Goal: Task Accomplishment & Management: Use online tool/utility

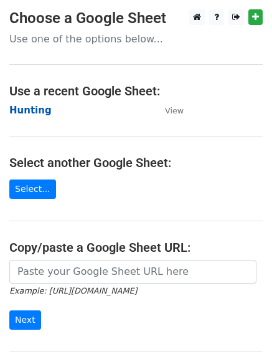
click at [21, 105] on strong "Hunting" at bounding box center [30, 110] width 42 height 11
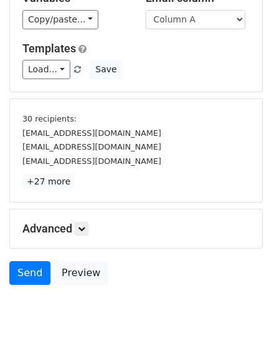
scroll to position [116, 0]
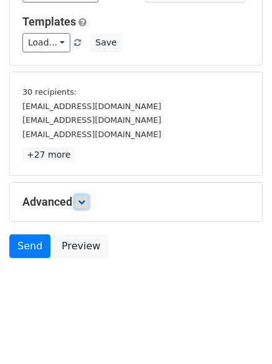
click at [82, 205] on icon at bounding box center [81, 201] width 7 height 7
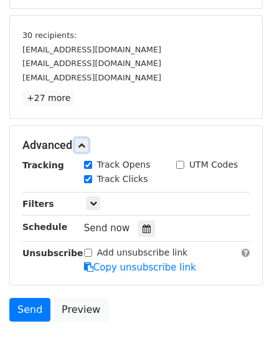
scroll to position [234, 0]
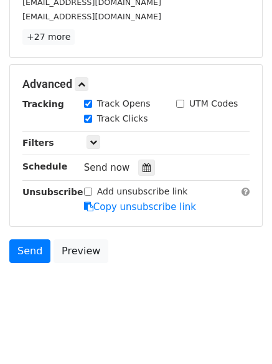
click at [139, 151] on div "Tracking Track Opens UTM Codes Track Clicks Filters Only include spreadsheet ro…" at bounding box center [136, 155] width 228 height 117
click at [143, 171] on icon at bounding box center [147, 167] width 8 height 9
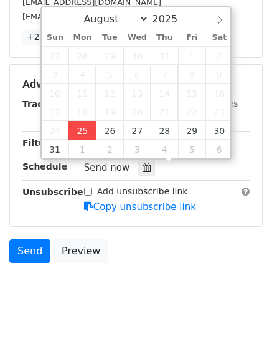
type input "2025-08-25 12:00"
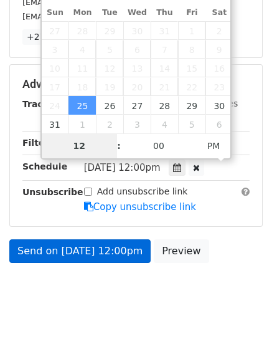
scroll to position [193, 0]
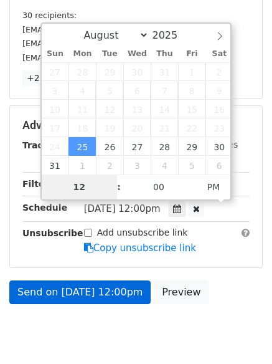
type input "4"
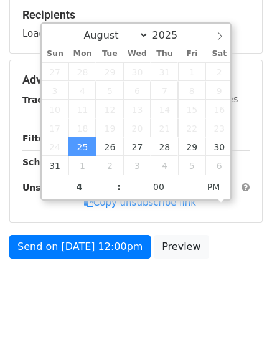
type input "2025-08-25 16:00"
drag, startPoint x: 125, startPoint y: 295, endPoint x: 128, endPoint y: 304, distance: 9.1
click at [127, 295] on body "New Campaign Daily emails left: 50 Google Sheet: Hunting Variables Copy/paste..…" at bounding box center [136, 66] width 272 height 498
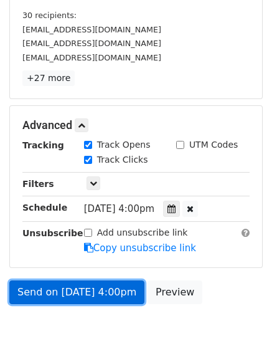
click at [85, 289] on link "Send on Aug 25 at 4:00pm" at bounding box center [76, 293] width 135 height 24
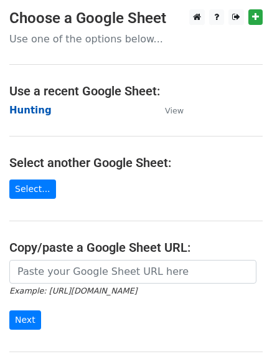
click at [32, 113] on strong "Hunting" at bounding box center [30, 110] width 42 height 11
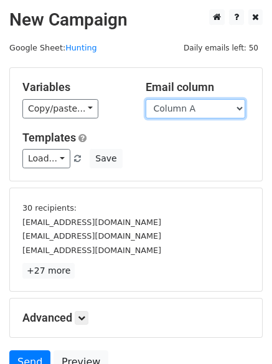
click at [200, 113] on select "Column A Column B Column C" at bounding box center [196, 108] width 100 height 19
select select "Column B"
click at [146, 99] on select "Column A Column B Column C" at bounding box center [196, 108] width 100 height 19
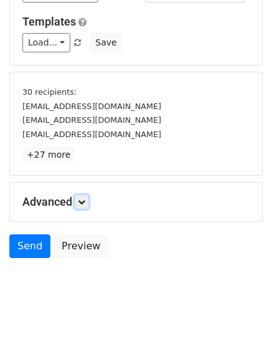
click at [85, 208] on link at bounding box center [82, 202] width 14 height 14
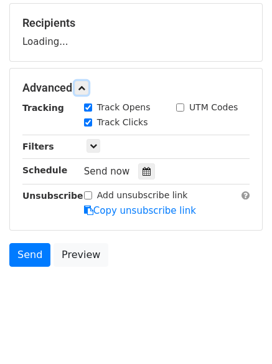
scroll to position [188, 0]
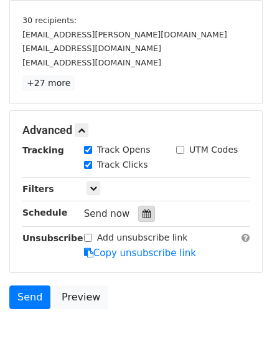
click at [143, 211] on icon at bounding box center [147, 213] width 8 height 9
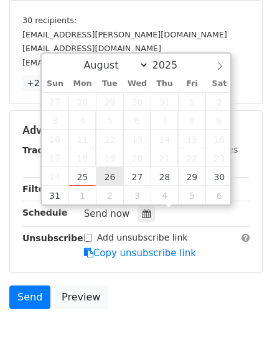
type input "2025-08-26 12:00"
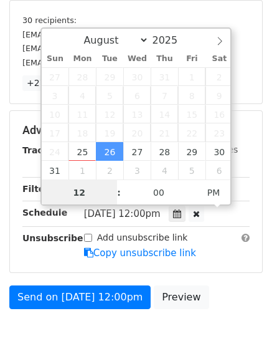
scroll to position [1, 0]
type input "5"
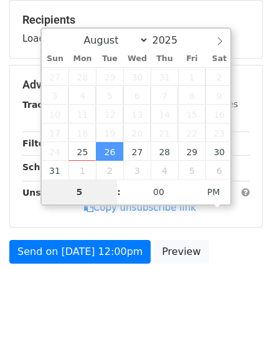
scroll to position [193, 0]
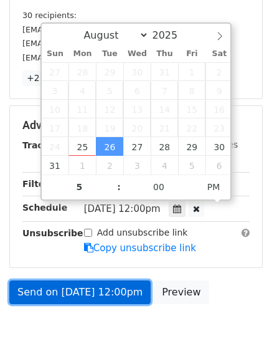
type input "2025-08-26 17:00"
click at [92, 291] on link "Send on Aug 26 at 12:00pm" at bounding box center [80, 293] width 142 height 24
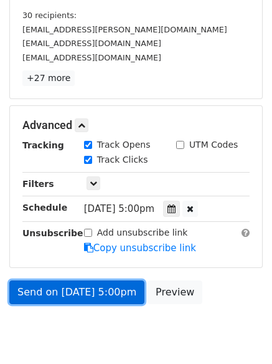
click at [89, 289] on link "Send on Aug 26 at 5:00pm" at bounding box center [76, 293] width 135 height 24
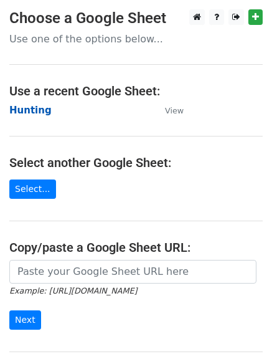
click at [35, 112] on strong "Hunting" at bounding box center [30, 110] width 42 height 11
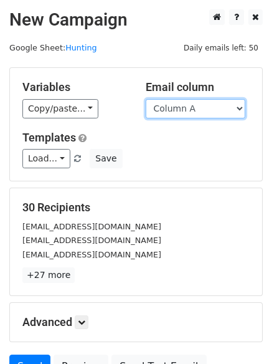
click at [187, 115] on select "Column A Column B Column C" at bounding box center [196, 108] width 100 height 19
select select "Column C"
click at [146, 99] on select "Column A Column B Column C" at bounding box center [196, 108] width 100 height 19
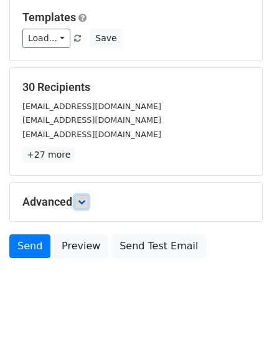
click at [82, 196] on link at bounding box center [82, 202] width 14 height 14
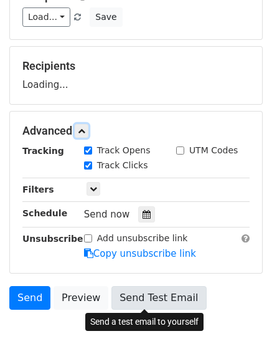
scroll to position [187, 0]
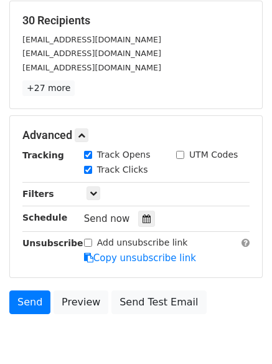
click at [138, 208] on div "Tracking Track Opens UTM Codes Track Clicks Filters Only include spreadsheet ro…" at bounding box center [136, 206] width 228 height 117
click at [138, 226] on div at bounding box center [146, 219] width 17 height 16
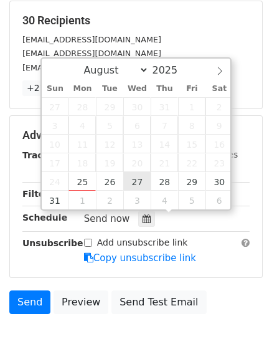
type input "2025-08-27 12:00"
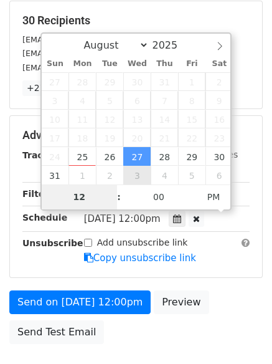
type input "6"
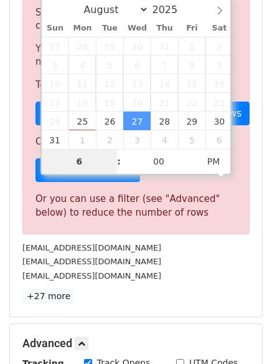
scroll to position [516, 0]
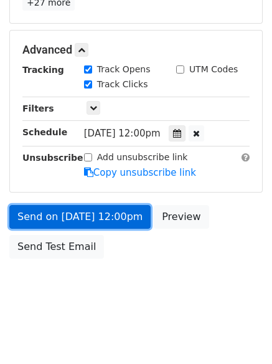
type input "2025-08-27 18:00"
click at [82, 214] on link "Send on Aug 27 at 12:00pm" at bounding box center [80, 217] width 142 height 24
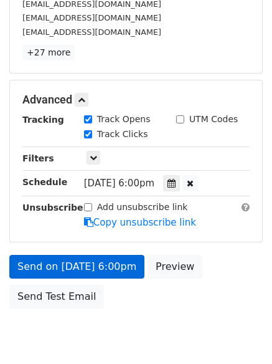
scroll to position [272, 0]
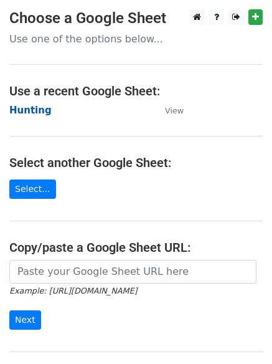
click at [26, 106] on strong "Hunting" at bounding box center [30, 110] width 42 height 11
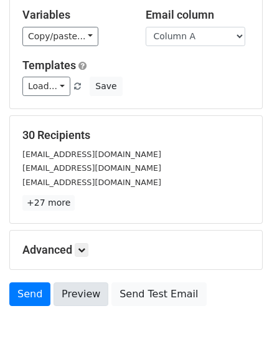
scroll to position [120, 0]
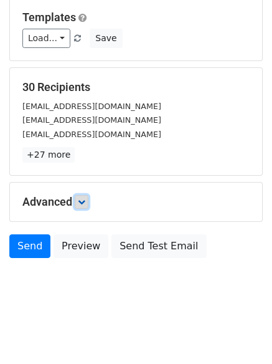
click at [85, 205] on icon at bounding box center [81, 201] width 7 height 7
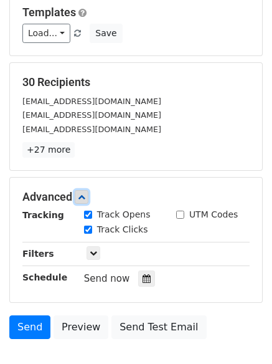
scroll to position [220, 0]
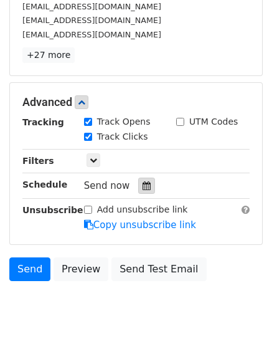
click at [143, 185] on icon at bounding box center [147, 185] width 8 height 9
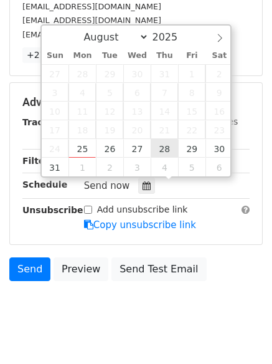
type input "2025-08-28 12:00"
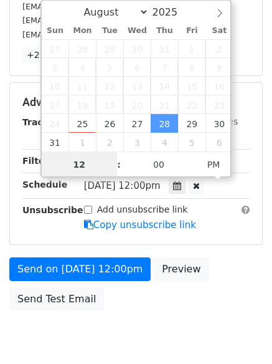
scroll to position [1, 0]
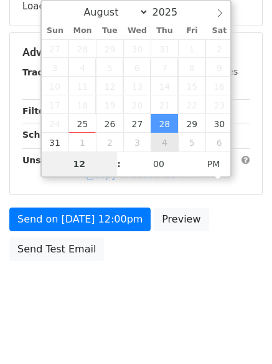
type input "7"
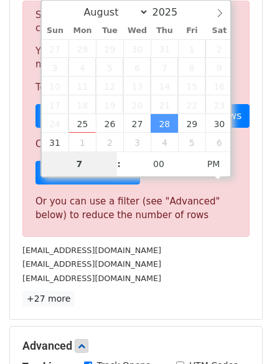
scroll to position [516, 0]
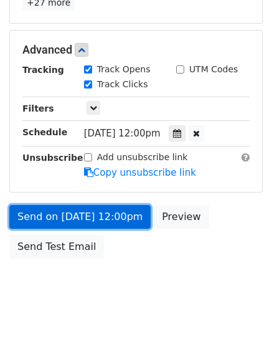
type input "2025-08-28 19:00"
click at [90, 215] on link "Send on Aug 28 at 12:00pm" at bounding box center [80, 217] width 142 height 24
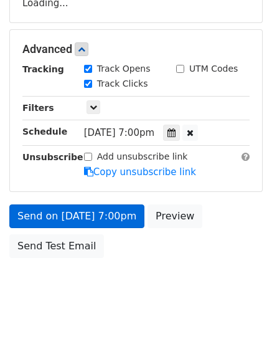
scroll to position [223, 0]
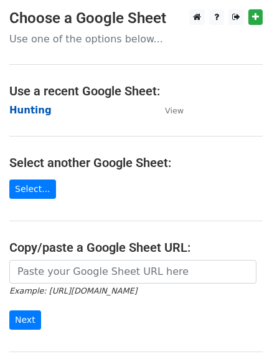
click at [31, 110] on strong "Hunting" at bounding box center [30, 110] width 42 height 11
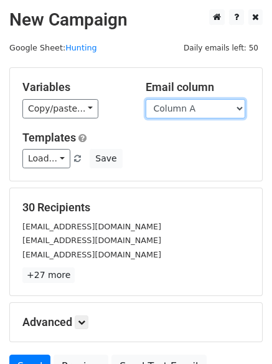
drag, startPoint x: 183, startPoint y: 107, endPoint x: 181, endPoint y: 115, distance: 8.5
click at [183, 107] on select "Column A Column B Column C" at bounding box center [196, 108] width 100 height 19
select select "Column B"
click at [146, 99] on select "Column A Column B Column C" at bounding box center [196, 108] width 100 height 19
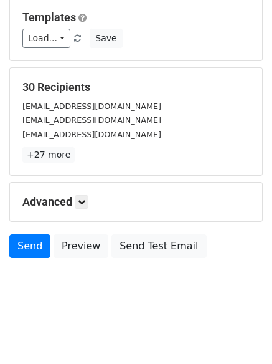
click at [73, 204] on h5 "Advanced" at bounding box center [136, 202] width 228 height 14
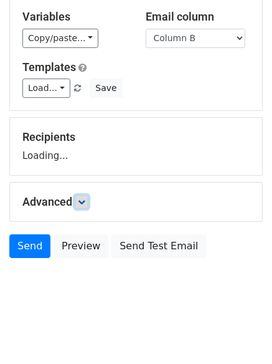
click at [84, 203] on icon at bounding box center [81, 201] width 7 height 7
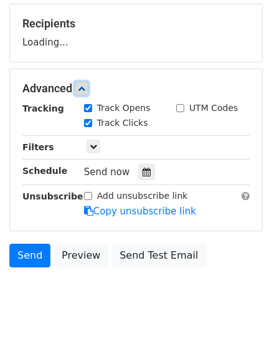
scroll to position [190, 0]
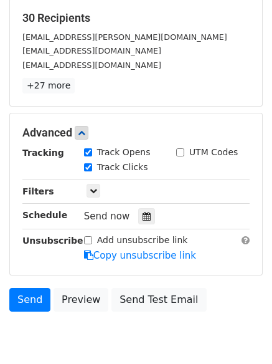
click at [138, 171] on label "Track Clicks" at bounding box center [122, 167] width 51 height 13
click at [92, 171] on input "Track Clicks" at bounding box center [88, 167] width 8 height 8
click at [121, 166] on label "Track Clicks" at bounding box center [122, 167] width 51 height 13
click at [92, 166] on input "Track Clicks" at bounding box center [88, 167] width 8 height 8
checkbox input "true"
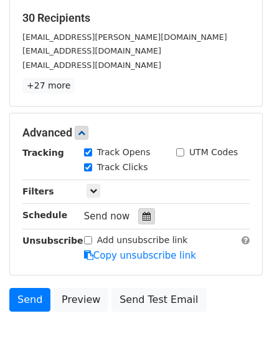
click at [146, 221] on div at bounding box center [146, 216] width 17 height 16
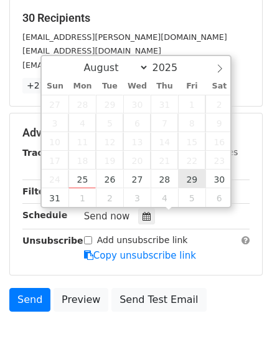
type input "2025-08-29 12:00"
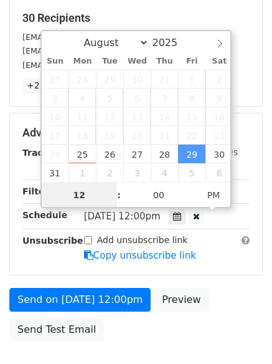
scroll to position [1, 0]
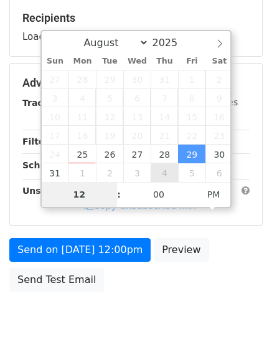
type input "8"
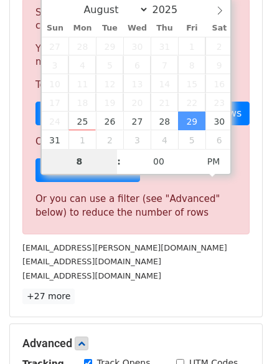
scroll to position [516, 0]
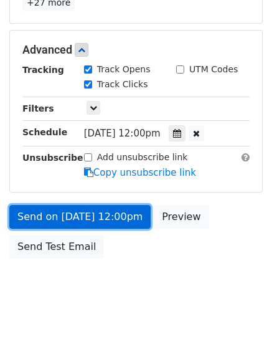
type input "2025-08-29 20:00"
click at [91, 208] on link "Send on Aug 29 at 12:00pm" at bounding box center [80, 217] width 142 height 24
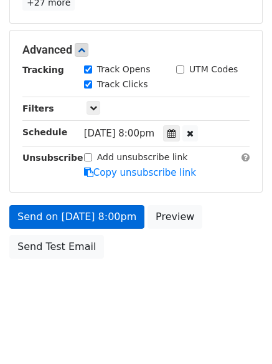
scroll to position [223, 0]
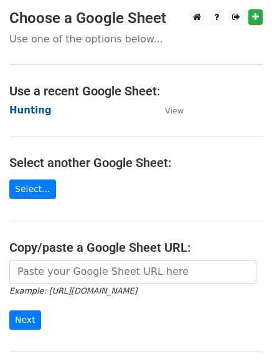
click at [24, 110] on strong "Hunting" at bounding box center [30, 110] width 42 height 11
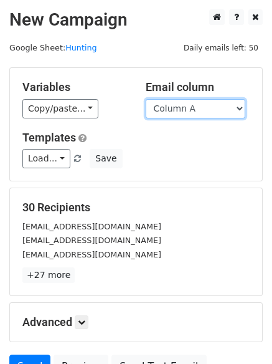
click at [185, 115] on select "Column A Column B Column C" at bounding box center [196, 108] width 100 height 19
click at [188, 112] on select "Column A Column B Column C" at bounding box center [196, 108] width 100 height 19
select select "Column C"
click at [146, 99] on select "Column A Column B Column C" at bounding box center [196, 108] width 100 height 19
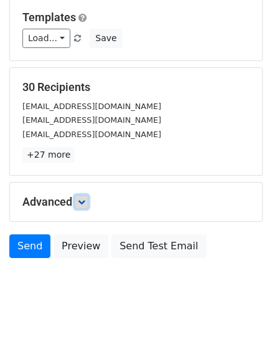
drag, startPoint x: 89, startPoint y: 201, endPoint x: 100, endPoint y: 197, distance: 12.0
click at [87, 201] on link at bounding box center [82, 202] width 14 height 14
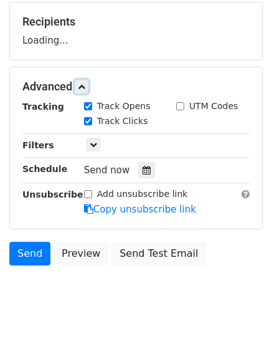
scroll to position [187, 0]
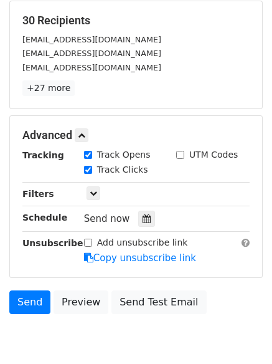
drag, startPoint x: 155, startPoint y: 209, endPoint x: 153, endPoint y: 216, distance: 6.7
click at [155, 212] on div "Send now" at bounding box center [157, 219] width 147 height 17
drag, startPoint x: 145, startPoint y: 218, endPoint x: 137, endPoint y: 219, distance: 8.9
click at [145, 219] on div at bounding box center [146, 219] width 17 height 16
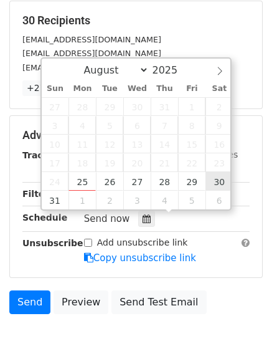
type input "[DATE] 12:00"
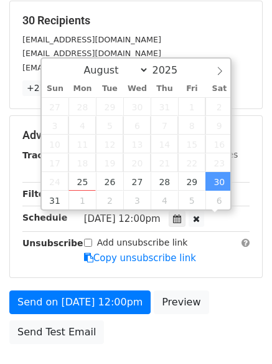
scroll to position [1, 0]
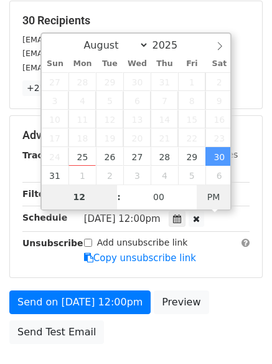
type input "9"
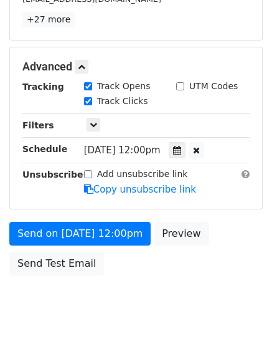
scroll to position [516, 0]
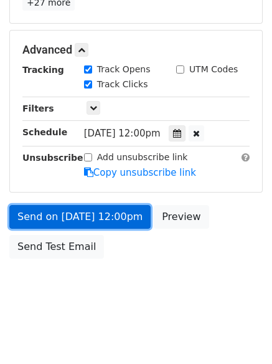
type input "[DATE] 21:00"
click at [85, 214] on link "Send on [DATE] 12:00pm" at bounding box center [80, 217] width 142 height 24
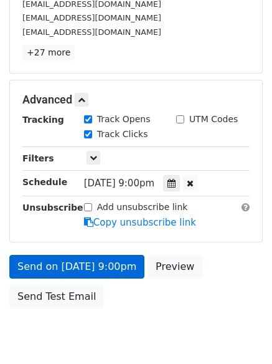
scroll to position [272, 0]
